Goal: Communication & Community: Connect with others

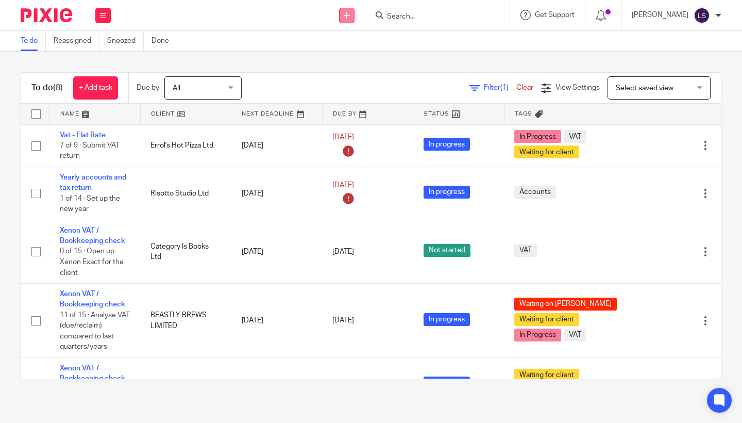
click at [346, 15] on icon at bounding box center [347, 15] width 6 height 6
click at [343, 48] on link "Send new email" at bounding box center [348, 48] width 63 height 15
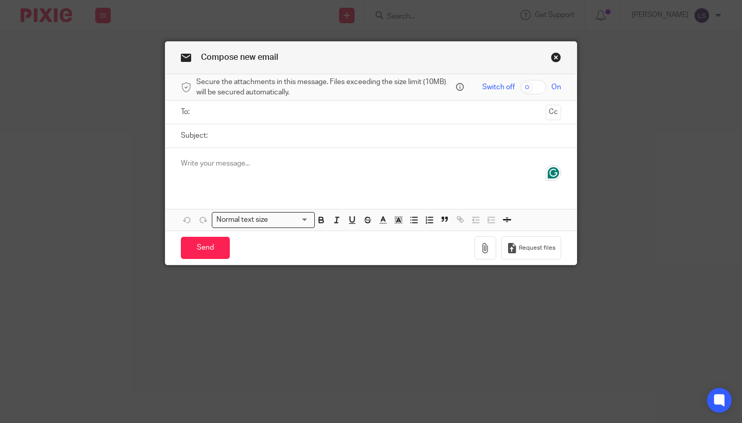
click at [559, 57] on link "Close this dialog window" at bounding box center [556, 59] width 10 height 14
